Goal: Task Accomplishment & Management: Use online tool/utility

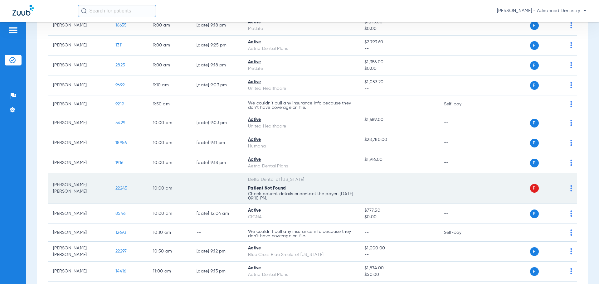
scroll to position [250, 0]
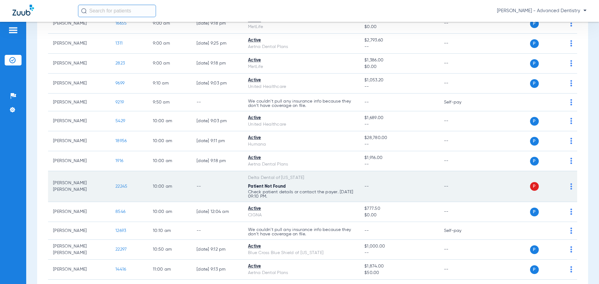
click at [570, 186] on td "P S" at bounding box center [529, 186] width 96 height 31
click at [565, 186] on div "P S" at bounding box center [526, 186] width 91 height 9
click at [569, 186] on td "P S" at bounding box center [529, 186] width 96 height 31
click at [568, 186] on td "P S" at bounding box center [529, 186] width 96 height 31
click at [571, 185] on img at bounding box center [572, 187] width 2 height 6
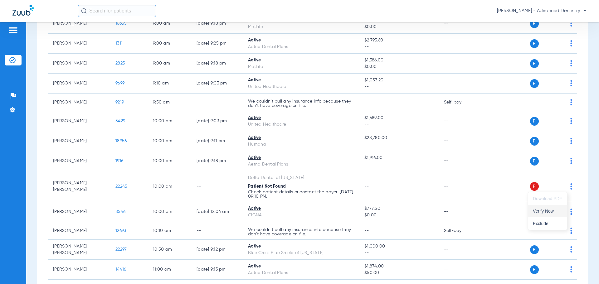
click at [554, 207] on button "Verify Now" at bounding box center [547, 211] width 39 height 12
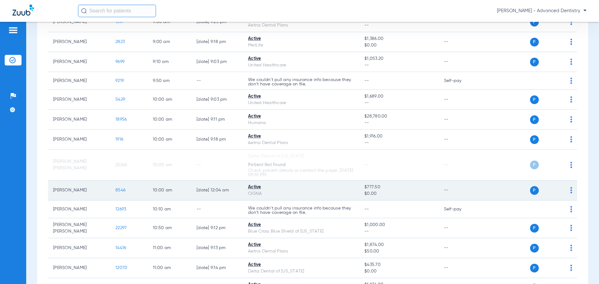
scroll to position [312, 0]
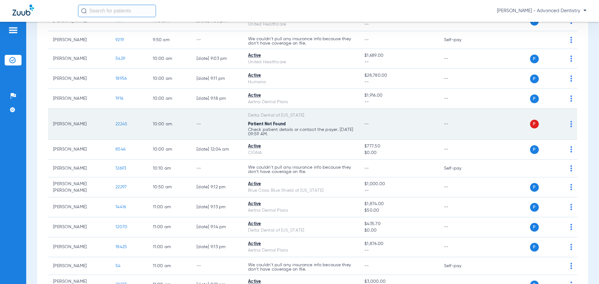
click at [301, 46] on p "Check patient details or contact the payer. [DATE] 09:59 AM." at bounding box center [301, 41] width 106 height 9
click at [125, 123] on span "22245" at bounding box center [121, 124] width 12 height 4
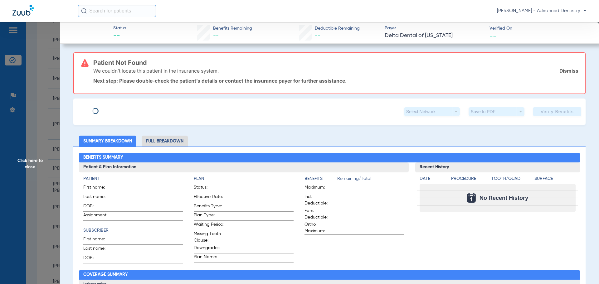
type input "[PERSON_NAME]"
type input "[DATE]"
type input "774945215565"
type input "20892001"
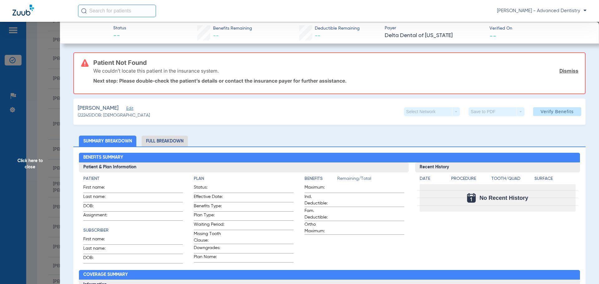
click at [130, 110] on span "Edit" at bounding box center [129, 109] width 6 height 6
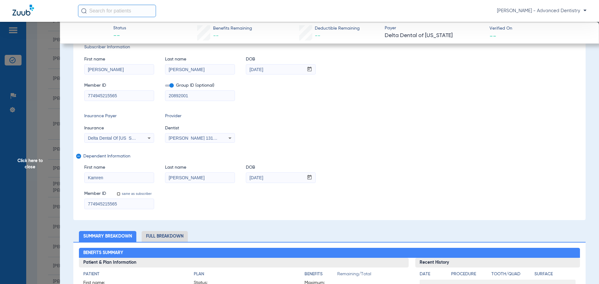
scroll to position [94, 0]
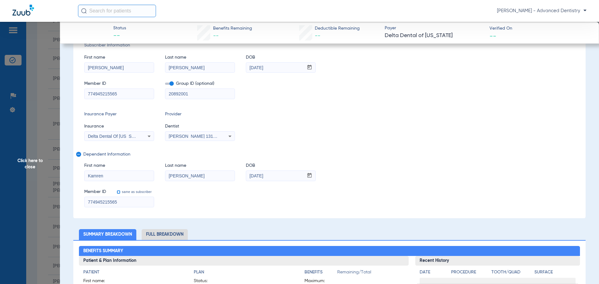
click at [118, 192] on input "same as subscriber" at bounding box center [122, 195] width 12 height 12
checkbox input "true"
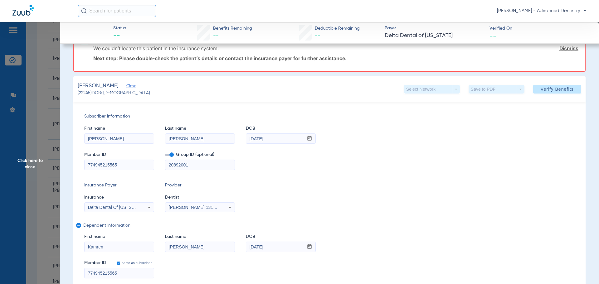
scroll to position [31, 0]
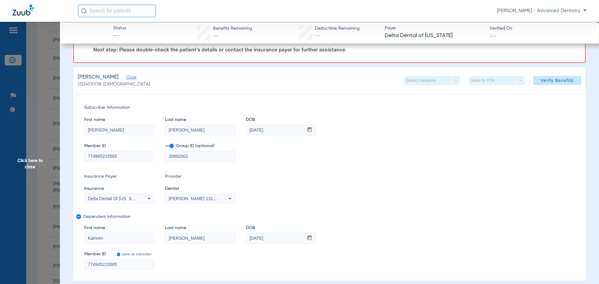
drag, startPoint x: 125, startPoint y: 156, endPoint x: 76, endPoint y: 158, distance: 48.4
click at [76, 158] on div "Subscriber Information First name [PERSON_NAME] Last name [PERSON_NAME] mm / dd…" at bounding box center [329, 187] width 512 height 187
